Goal: Task Accomplishment & Management: Use online tool/utility

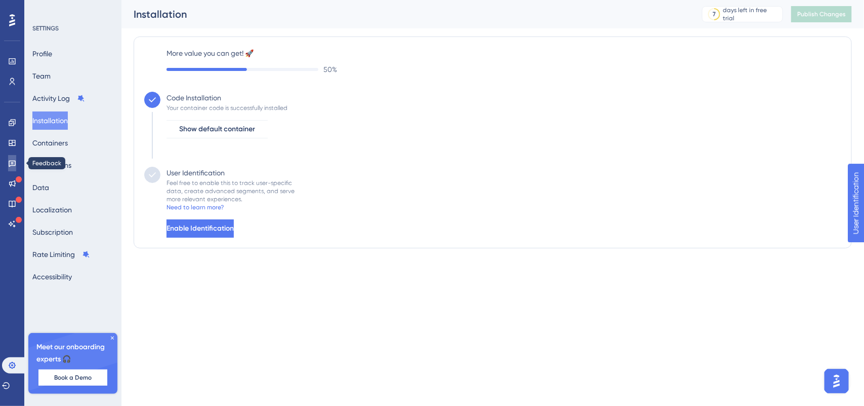
click at [11, 166] on icon at bounding box center [12, 163] width 8 height 8
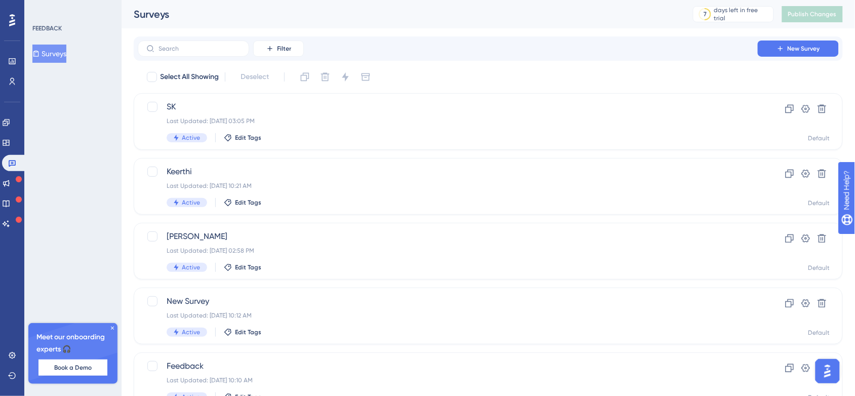
click at [58, 50] on button "Surveys" at bounding box center [49, 54] width 34 height 18
click at [827, 115] on button at bounding box center [822, 109] width 16 height 16
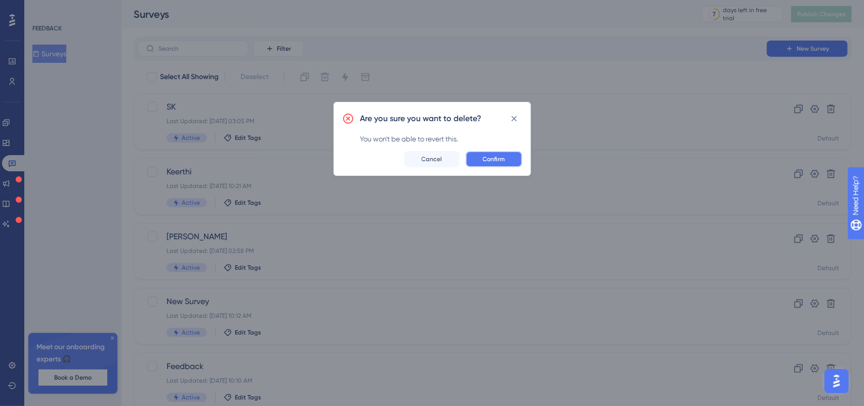
click at [499, 151] on button "Confirm" at bounding box center [494, 159] width 57 height 16
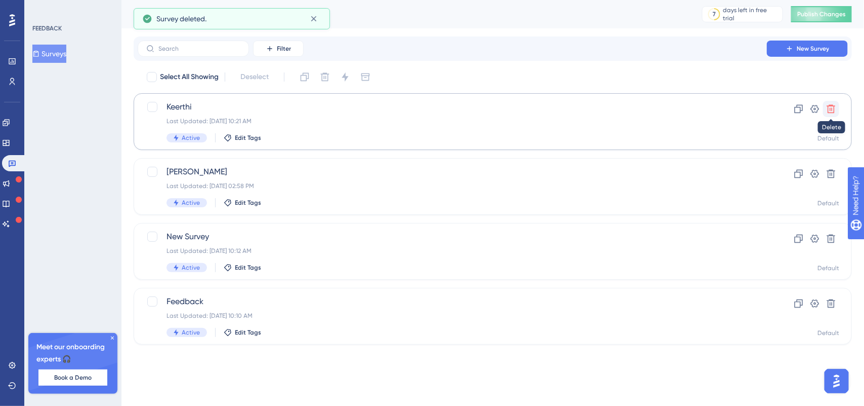
click at [833, 108] on icon at bounding box center [831, 109] width 10 height 10
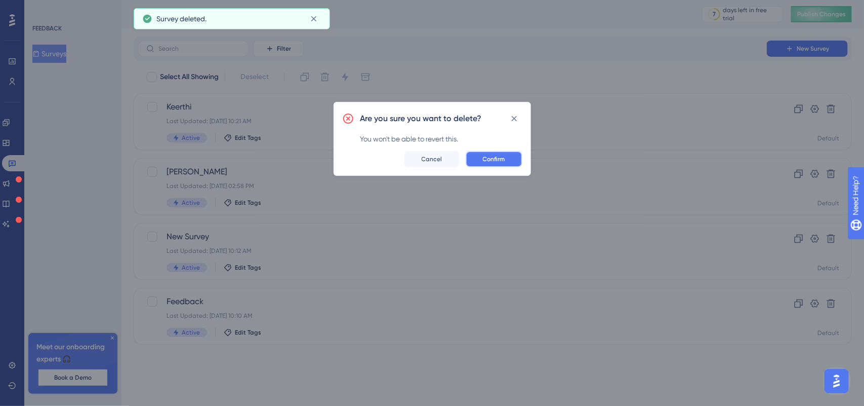
click at [496, 157] on span "Confirm" at bounding box center [494, 159] width 22 height 8
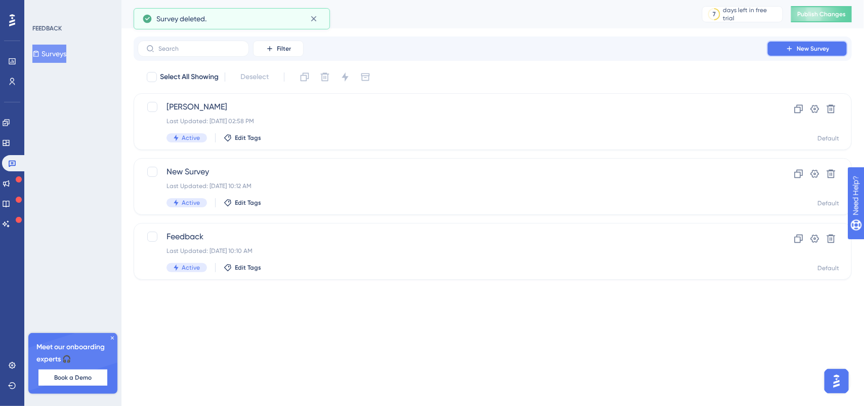
click at [805, 47] on span "New Survey" at bounding box center [813, 49] width 32 height 8
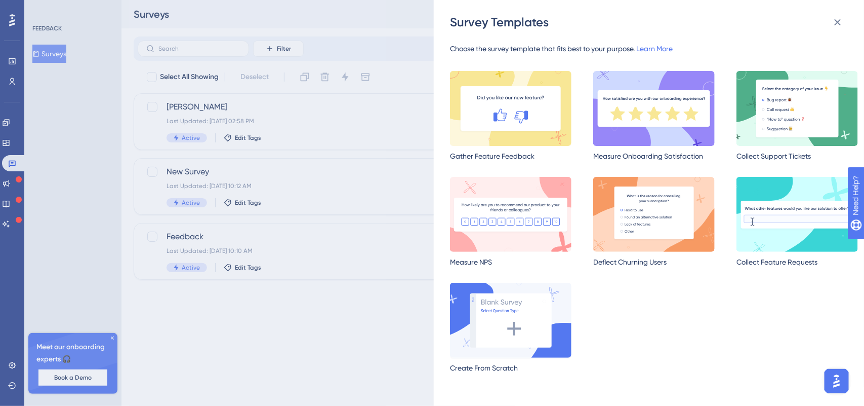
click at [520, 356] on img at bounding box center [511, 320] width 122 height 75
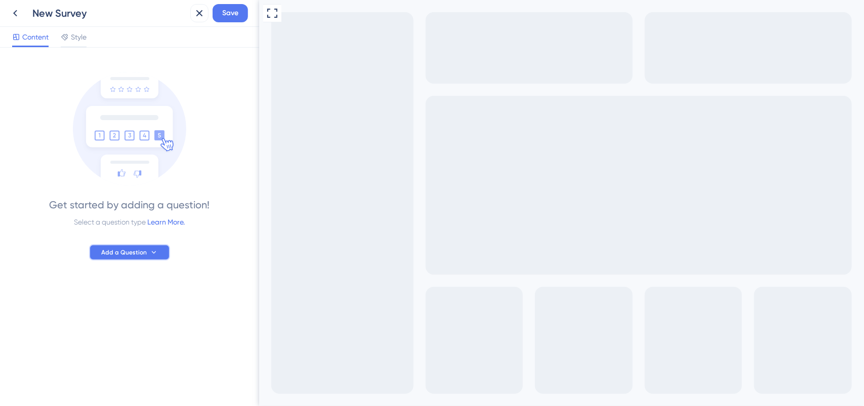
click at [125, 247] on button "Add a Question" at bounding box center [129, 252] width 81 height 16
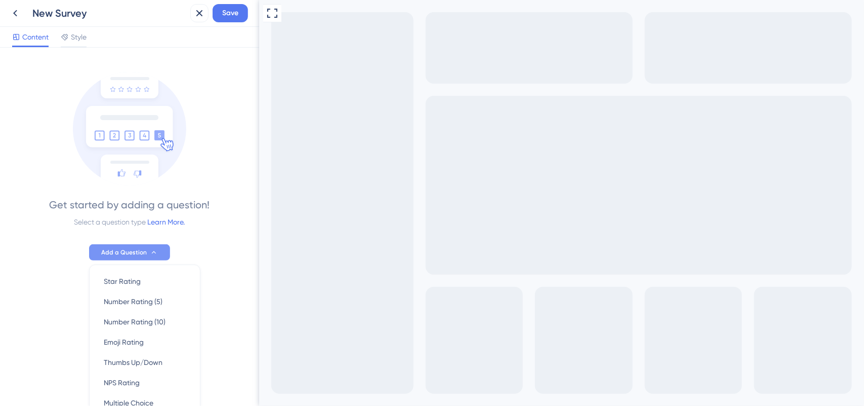
scroll to position [74, 0]
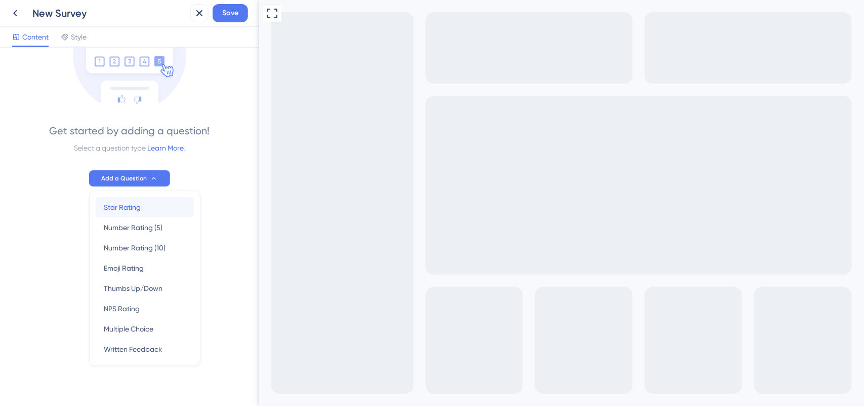
click at [132, 215] on div "Star Rating Star Rating" at bounding box center [145, 207] width 82 height 20
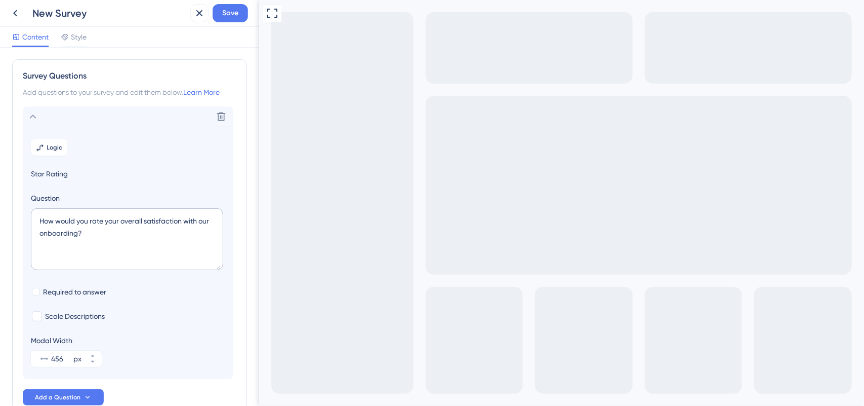
scroll to position [1, 0]
click at [47, 140] on button "Logic" at bounding box center [49, 147] width 36 height 16
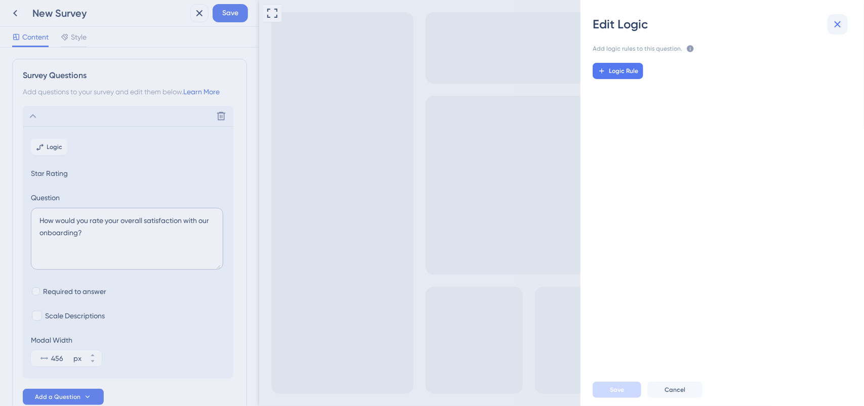
click at [834, 27] on icon at bounding box center [838, 24] width 12 height 12
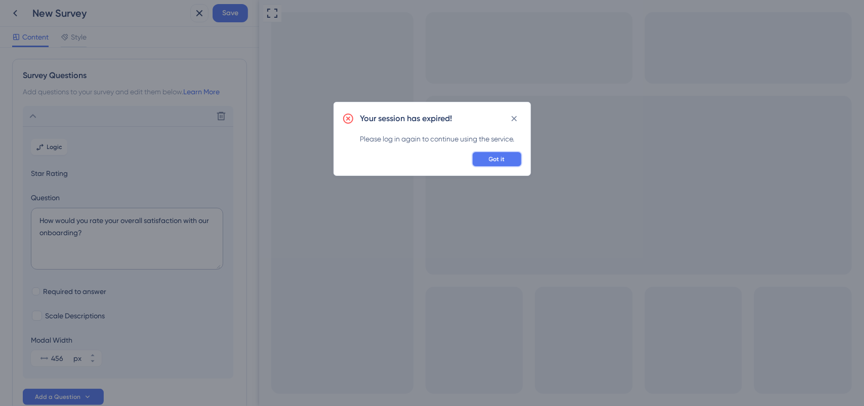
click at [503, 163] on button "Got it" at bounding box center [497, 159] width 51 height 16
